Goal: Task Accomplishment & Management: Use online tool/utility

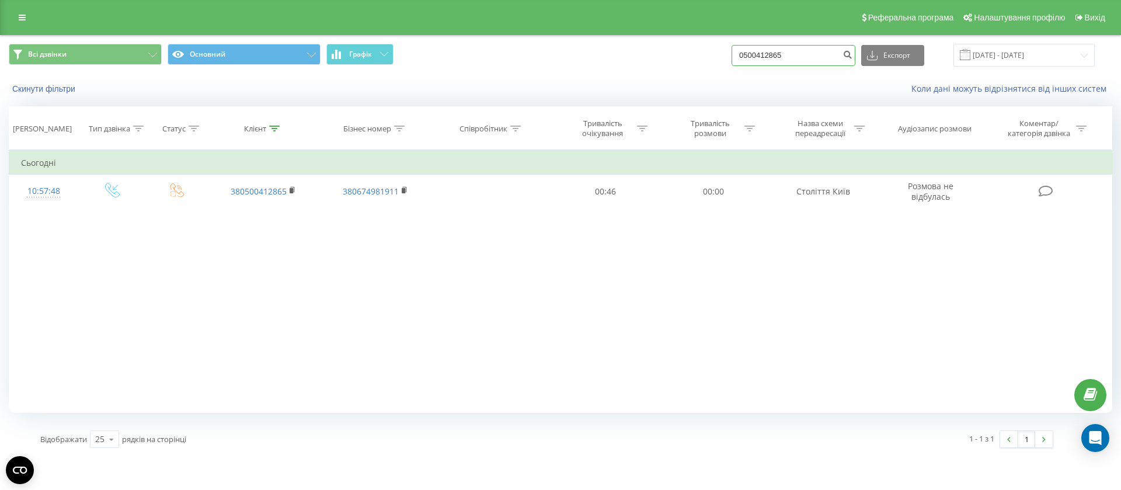
drag, startPoint x: 0, startPoint y: 0, endPoint x: 742, endPoint y: 69, distance: 744.8
click at [742, 69] on div "Всі дзвінки Основний Графік 0500412865 Експорт .csv .xls .xlsx 23.06.2025 - 23.…" at bounding box center [561, 55] width 1120 height 39
paste input "977975901"
type input "0977975901"
click at [853, 55] on icon "submit" at bounding box center [848, 53] width 10 height 7
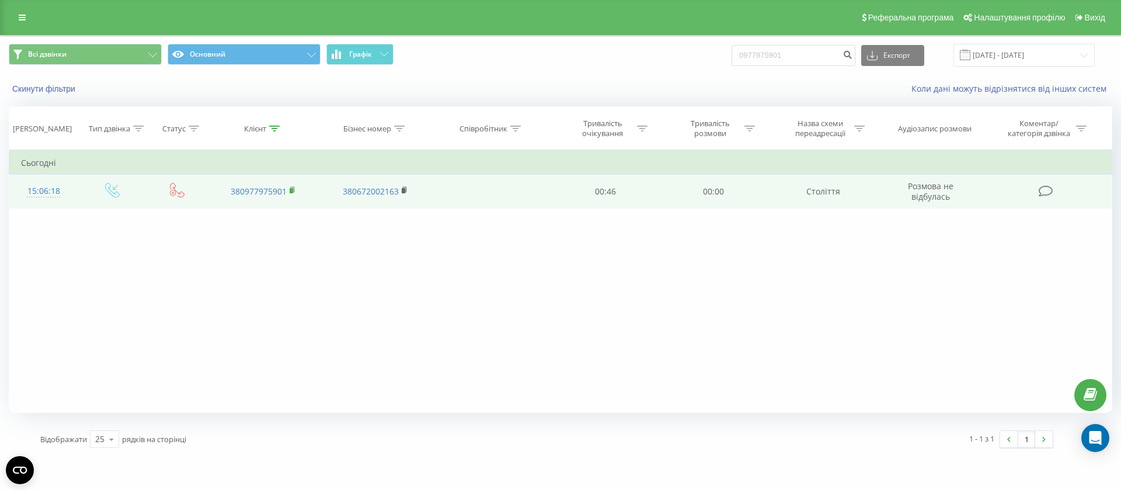
click at [294, 189] on icon at bounding box center [292, 189] width 4 height 5
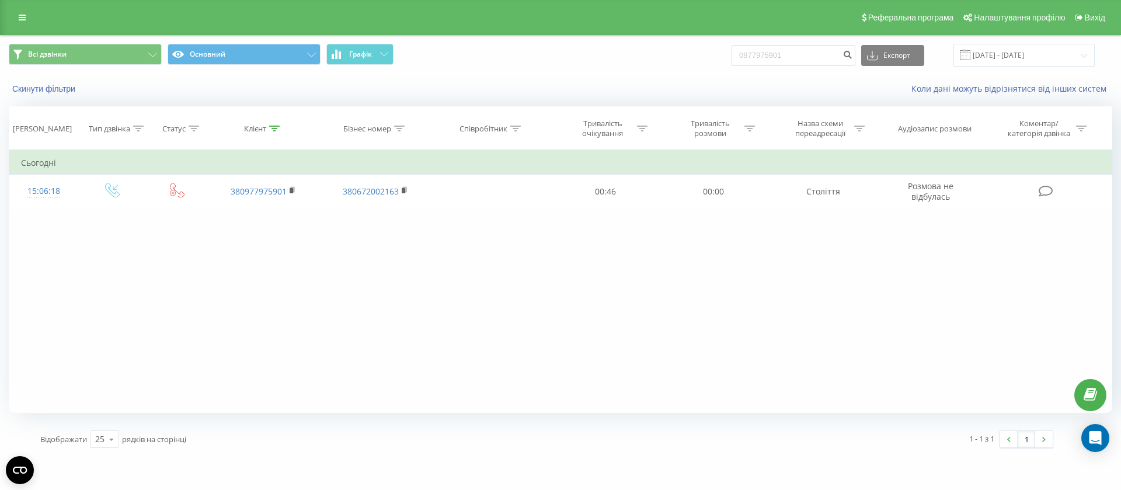
drag, startPoint x: 804, startPoint y: 43, endPoint x: 752, endPoint y: 52, distance: 52.7
click at [748, 51] on div "0977975901 Експорт .csv .xls .xlsx [DATE] - [DATE]" at bounding box center [913, 55] width 363 height 23
drag, startPoint x: 755, startPoint y: 54, endPoint x: 712, endPoint y: 75, distance: 47.5
click at [651, 89] on div "Коли дані можуть відрізнятися вiд інших систем" at bounding box center [770, 89] width 700 height 12
drag, startPoint x: 797, startPoint y: 55, endPoint x: 712, endPoint y: 58, distance: 84.7
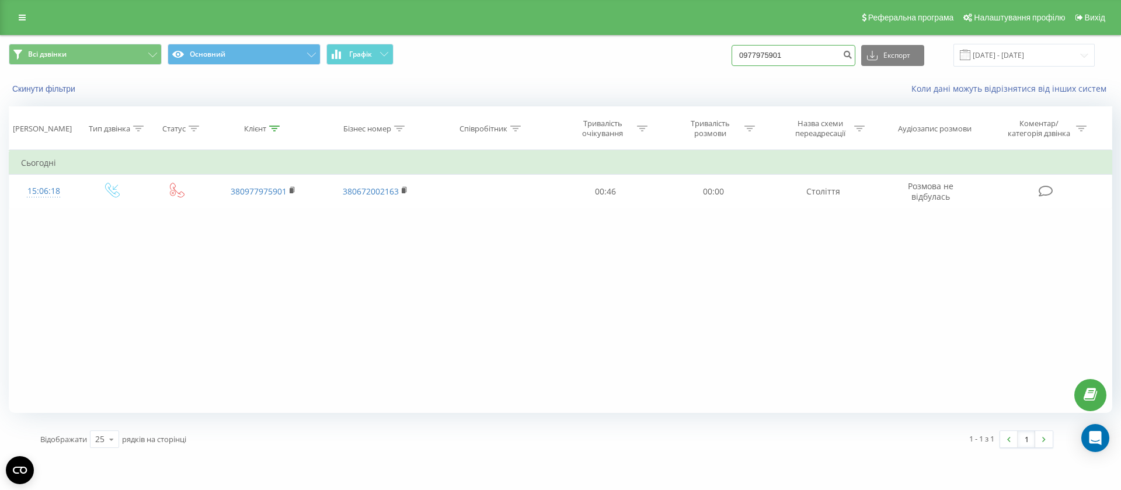
click at [712, 58] on div "Всі дзвінки Основний Графік 0977975901 Експорт .csv .xls .xlsx [DATE] - [DATE]" at bounding box center [561, 55] width 1104 height 23
paste input "979009835"
click at [750, 57] on input "979009835" at bounding box center [794, 55] width 124 height 21
type input "0979009835"
click at [853, 51] on icon "submit" at bounding box center [848, 53] width 10 height 7
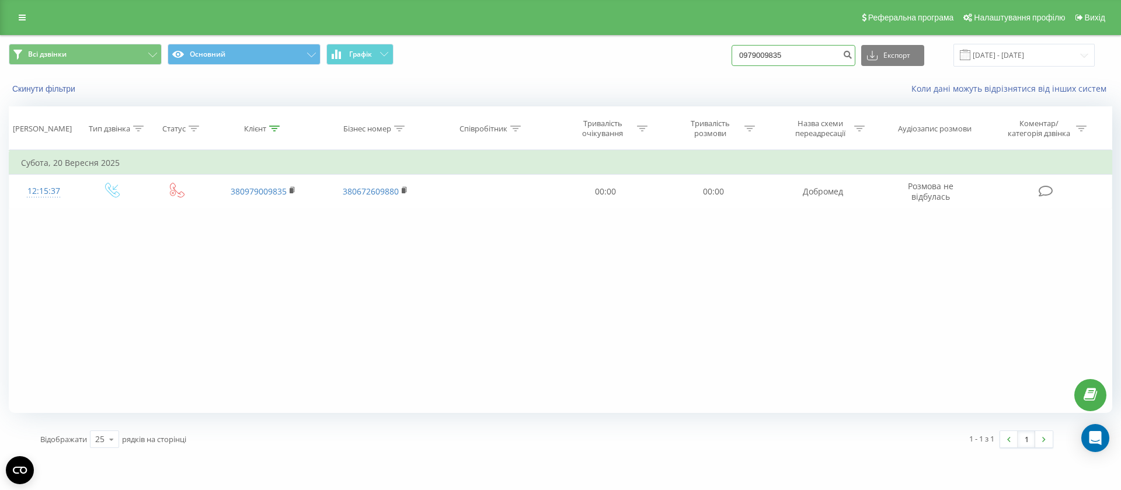
drag, startPoint x: 811, startPoint y: 55, endPoint x: 737, endPoint y: 54, distance: 73.6
click at [738, 55] on div "Всі дзвінки Основний Графік 0979009835 Експорт .csv .xls .xlsx 23.06.2025 - 23.…" at bounding box center [561, 55] width 1104 height 23
paste input "673150858"
type input "0673150858"
click at [853, 54] on icon "submit" at bounding box center [848, 53] width 10 height 7
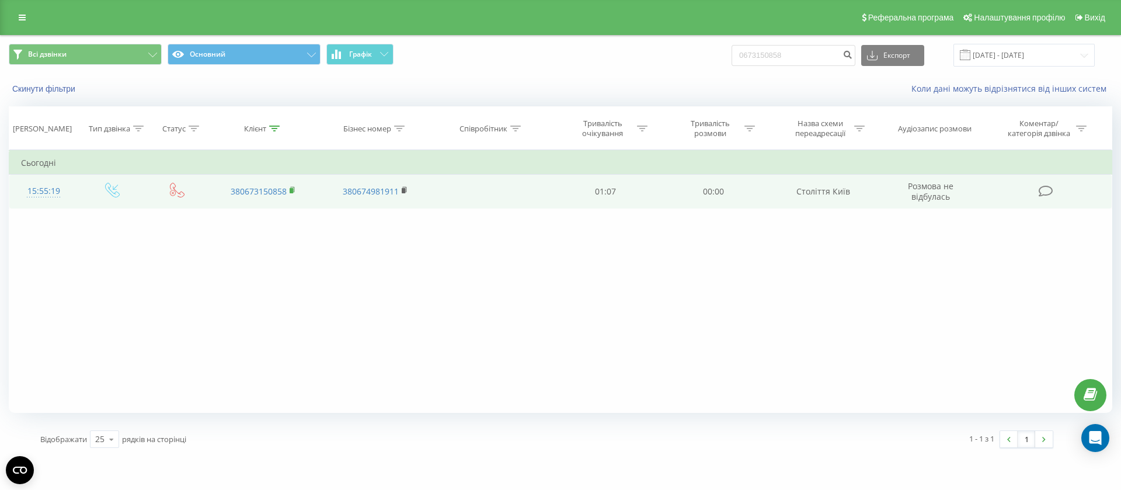
click at [293, 190] on rect at bounding box center [292, 190] width 4 height 5
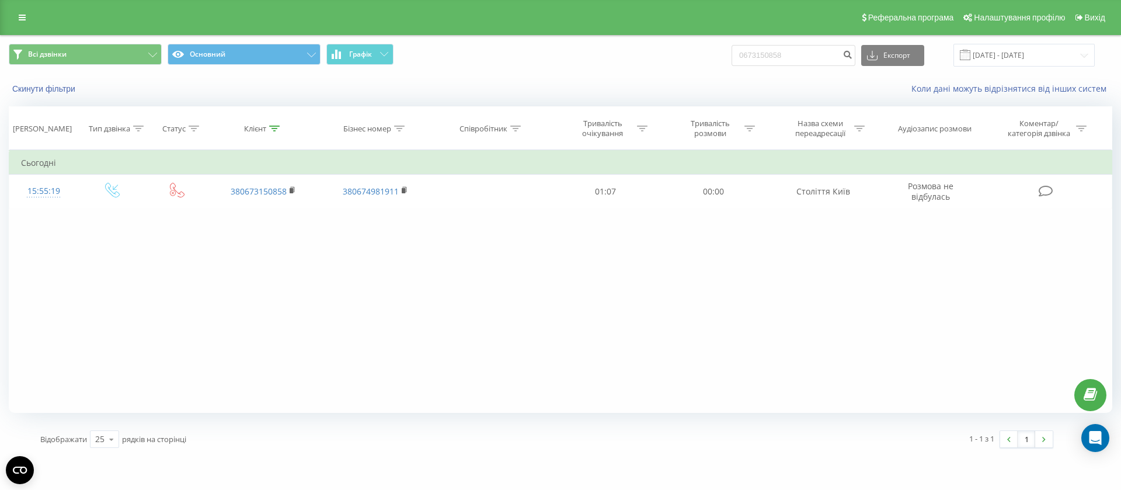
click at [841, 393] on div "Фільтрувати за умовою Дорівнює Введіть значення Скасувати OK Фільтрувати за умо…" at bounding box center [561, 281] width 1104 height 263
click at [1098, 14] on span "Вихід" at bounding box center [1095, 17] width 20 height 9
